Goal: Use online tool/utility: Utilize a website feature to perform a specific function

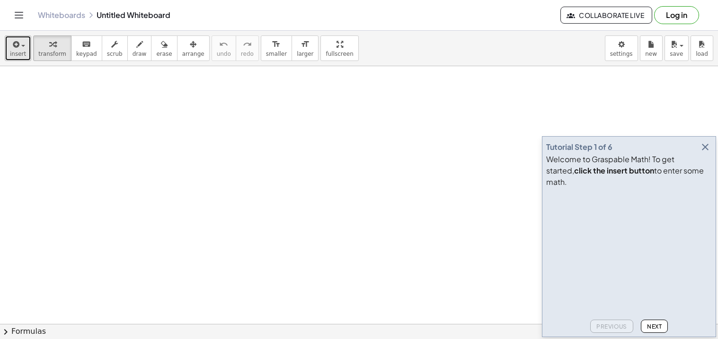
click at [27, 49] on button "insert" at bounding box center [18, 48] width 26 height 26
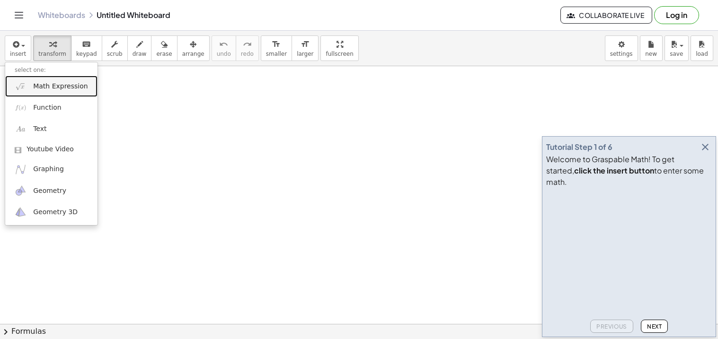
click at [64, 85] on span "Math Expression" at bounding box center [60, 86] width 54 height 9
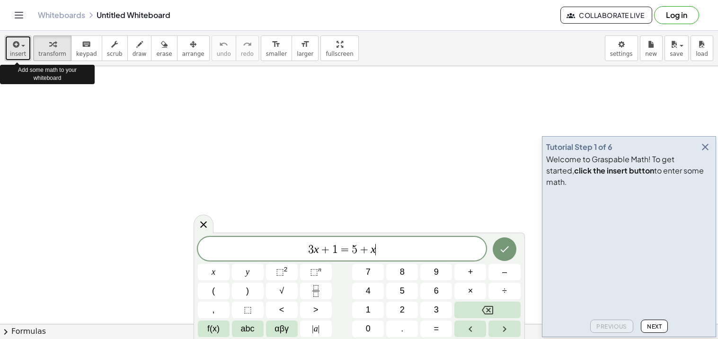
click at [18, 45] on icon "button" at bounding box center [15, 44] width 9 height 11
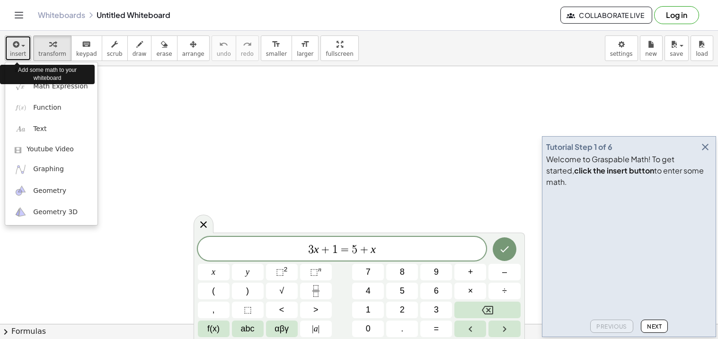
click at [25, 45] on button "insert" at bounding box center [18, 48] width 26 height 26
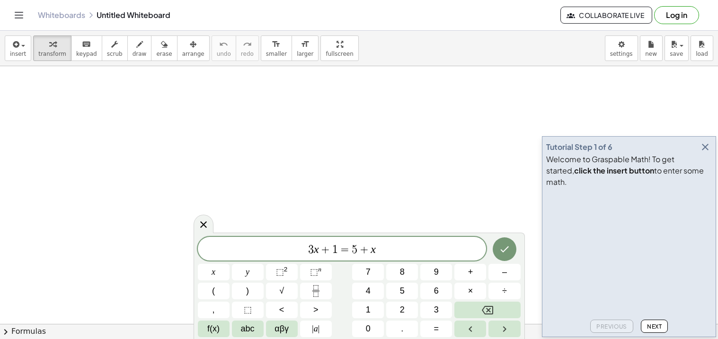
click at [705, 153] on icon "button" at bounding box center [704, 146] width 11 height 11
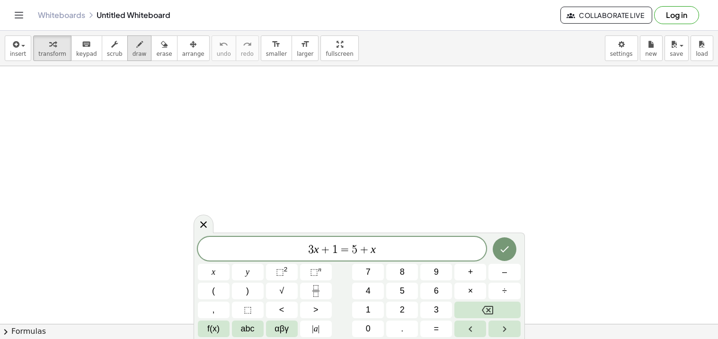
click at [127, 56] on button "draw" at bounding box center [139, 48] width 25 height 26
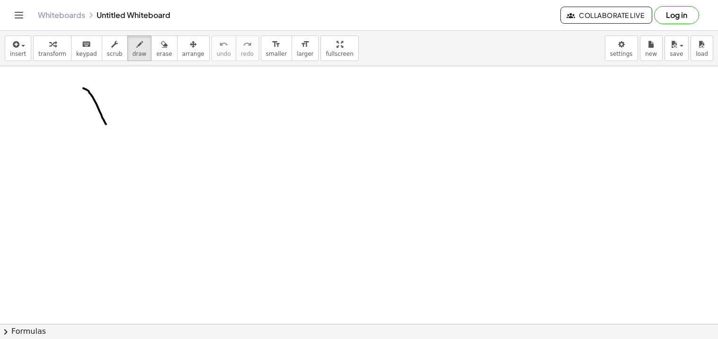
drag, startPoint x: 83, startPoint y: 88, endPoint x: 106, endPoint y: 127, distance: 44.8
click at [11, 50] on icon "button" at bounding box center [15, 44] width 9 height 11
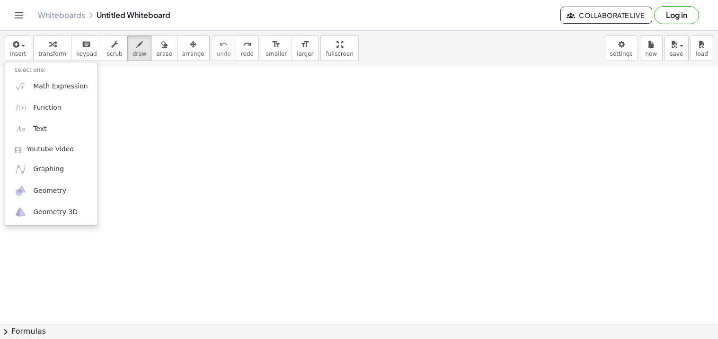
click at [29, 37] on div "insert select one: Math Expression Function Text Youtube Video Graphing Geometr…" at bounding box center [18, 48] width 26 height 26
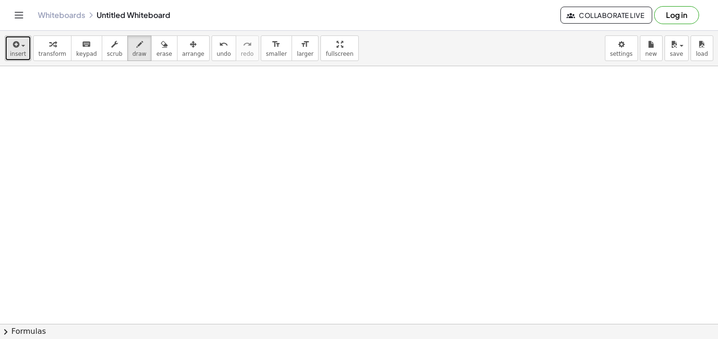
click at [22, 39] on div "button" at bounding box center [18, 43] width 16 height 11
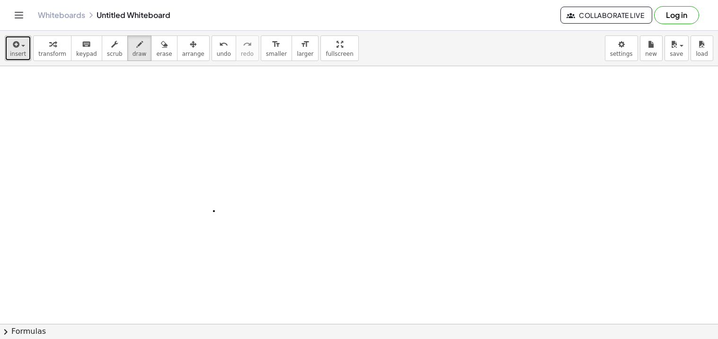
click at [24, 46] on button "insert" at bounding box center [18, 48] width 26 height 26
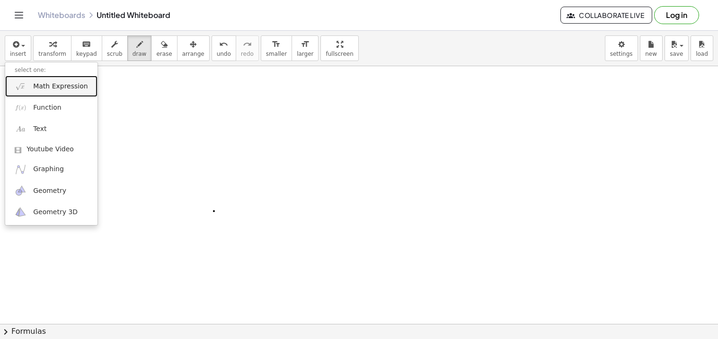
click at [34, 84] on span "Math Expression" at bounding box center [60, 86] width 54 height 9
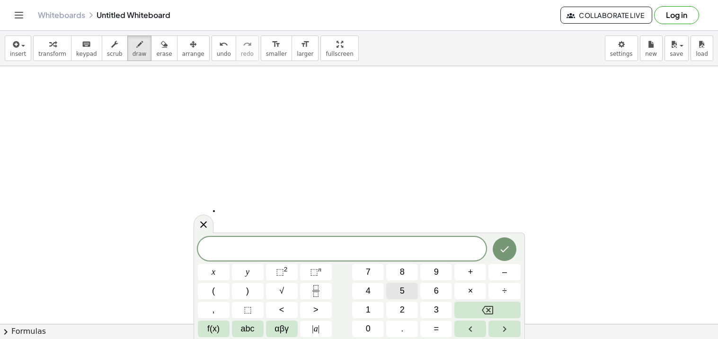
click at [395, 297] on button "5" at bounding box center [402, 291] width 32 height 17
click at [463, 295] on button "×" at bounding box center [470, 291] width 32 height 17
click at [487, 309] on icon "Backspace" at bounding box center [487, 310] width 11 height 9
click at [218, 275] on button "x" at bounding box center [214, 272] width 32 height 17
click at [471, 275] on span "+" at bounding box center [470, 272] width 5 height 13
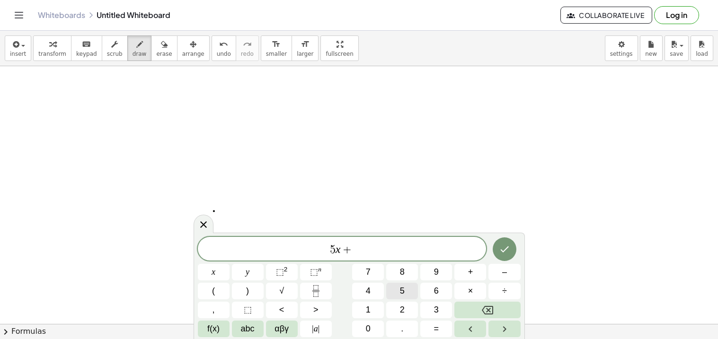
click at [398, 295] on button "5" at bounding box center [402, 291] width 32 height 17
click at [443, 324] on button "=" at bounding box center [436, 329] width 32 height 17
click at [407, 307] on button "2" at bounding box center [402, 310] width 32 height 17
click at [406, 291] on button "5" at bounding box center [402, 291] width 32 height 17
click at [503, 244] on icon "Done" at bounding box center [504, 249] width 11 height 11
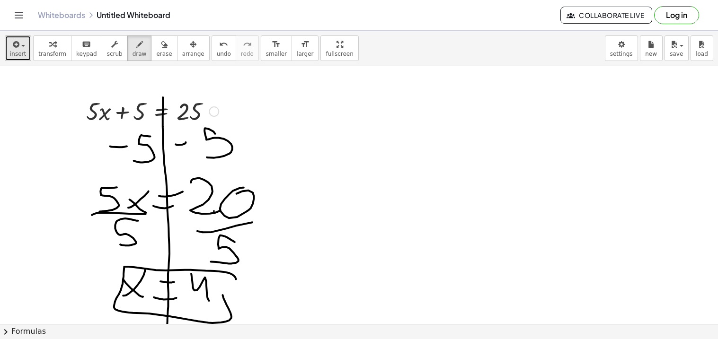
click at [15, 54] on span "insert" at bounding box center [18, 54] width 16 height 7
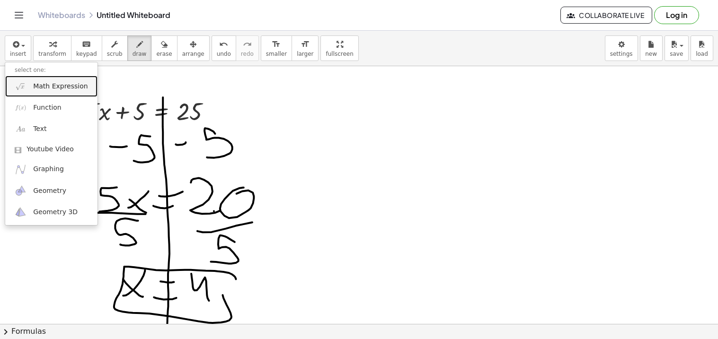
click at [51, 94] on link "Math Expression" at bounding box center [51, 86] width 92 height 21
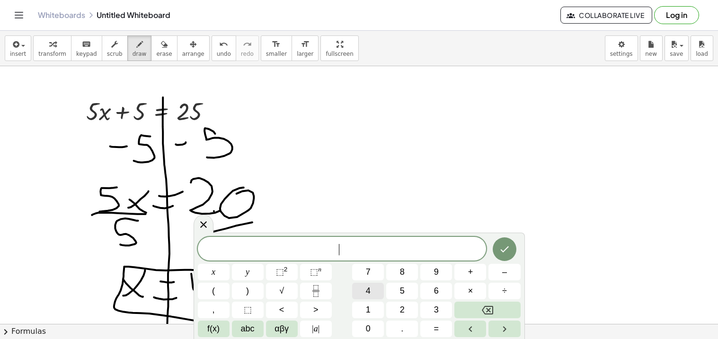
click at [355, 289] on button "4" at bounding box center [368, 291] width 32 height 17
click at [220, 273] on button "x" at bounding box center [214, 272] width 32 height 17
click at [497, 278] on button "–" at bounding box center [504, 272] width 32 height 17
click at [429, 312] on button "3" at bounding box center [436, 310] width 32 height 17
click at [431, 336] on button "=" at bounding box center [436, 329] width 32 height 17
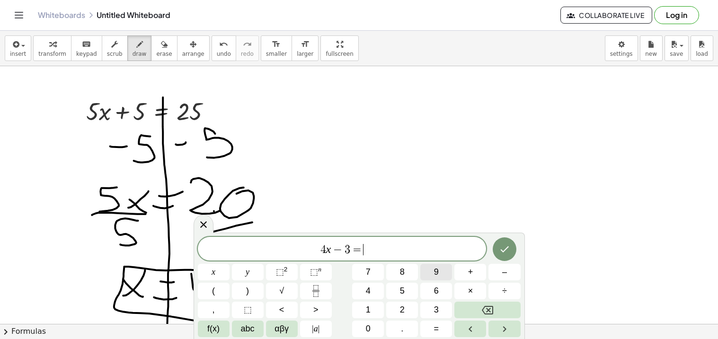
click at [425, 271] on button "9" at bounding box center [436, 272] width 32 height 17
click at [504, 249] on icon "Done" at bounding box center [504, 249] width 11 height 11
